Goal: Task Accomplishment & Management: Use online tool/utility

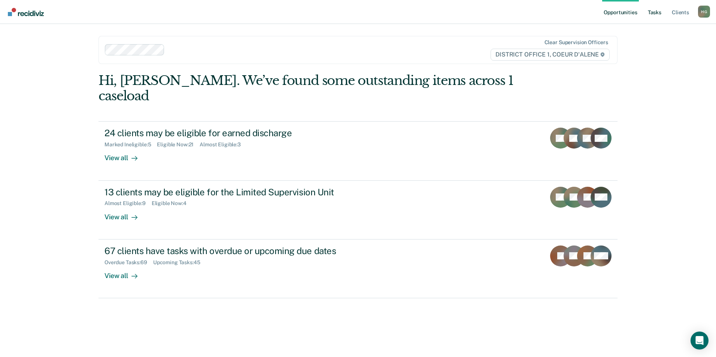
click at [650, 16] on link "Tasks" at bounding box center [654, 12] width 16 height 24
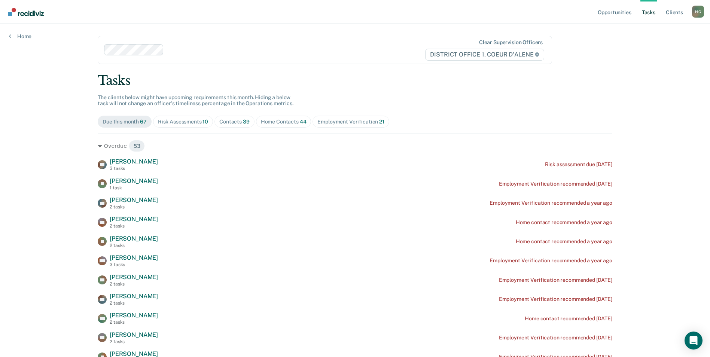
click at [173, 123] on div "Risk Assessments 10" at bounding box center [183, 122] width 50 height 6
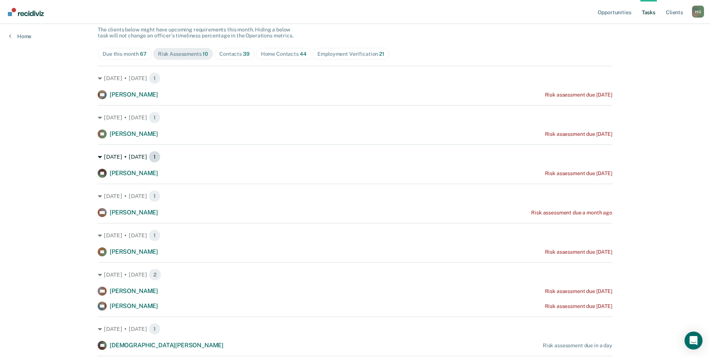
scroll to position [57, 0]
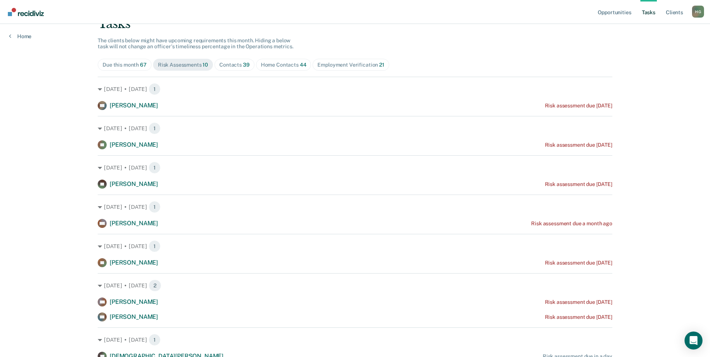
click at [232, 68] on span "Contacts 39" at bounding box center [235, 65] width 40 height 12
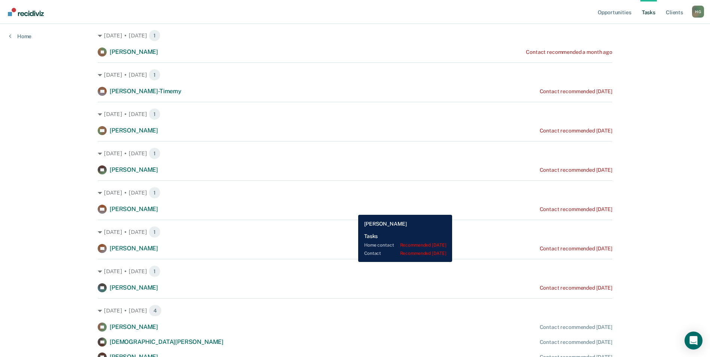
scroll to position [0, 0]
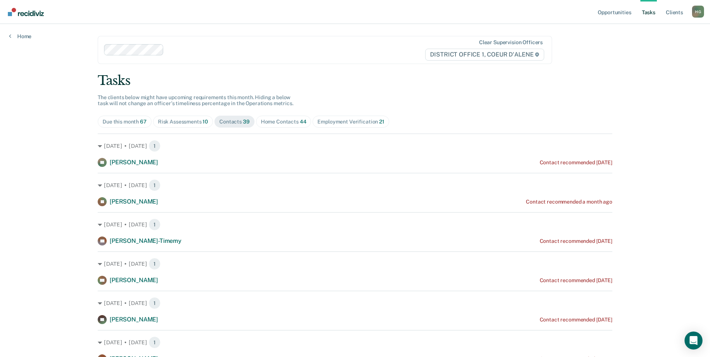
click at [277, 119] on div "Home Contacts 44" at bounding box center [284, 122] width 46 height 6
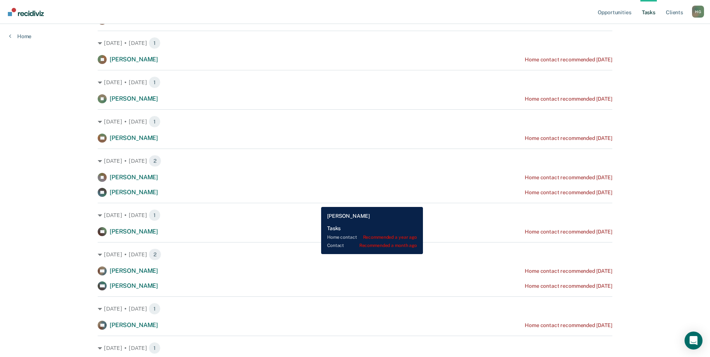
scroll to position [337, 0]
